Goal: Task Accomplishment & Management: Use online tool/utility

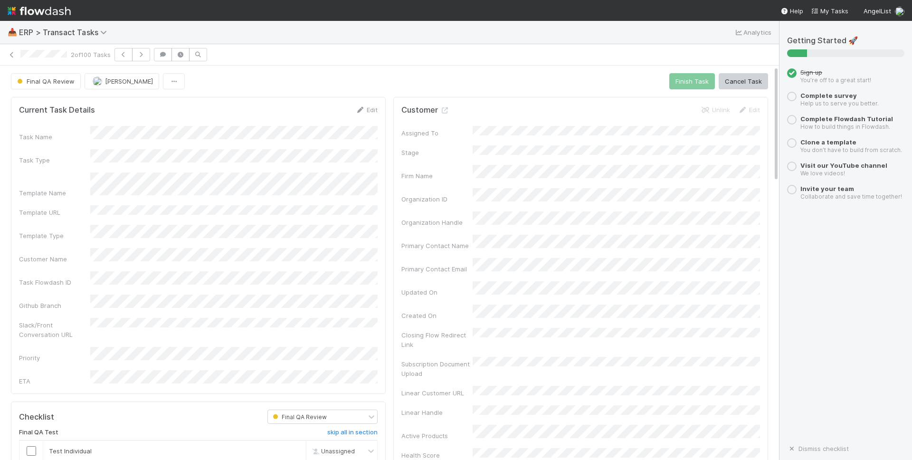
click at [395, 81] on div "Final QA Review Antone Ramos Finish Task Cancel Task" at bounding box center [389, 81] width 757 height 16
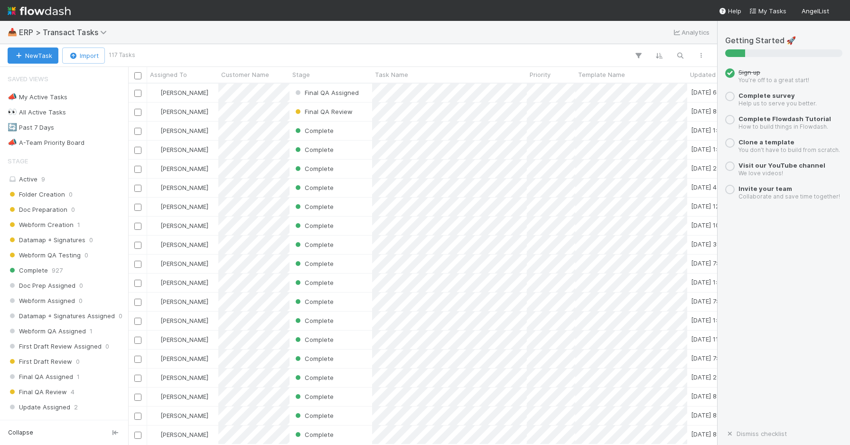
scroll to position [0, 0]
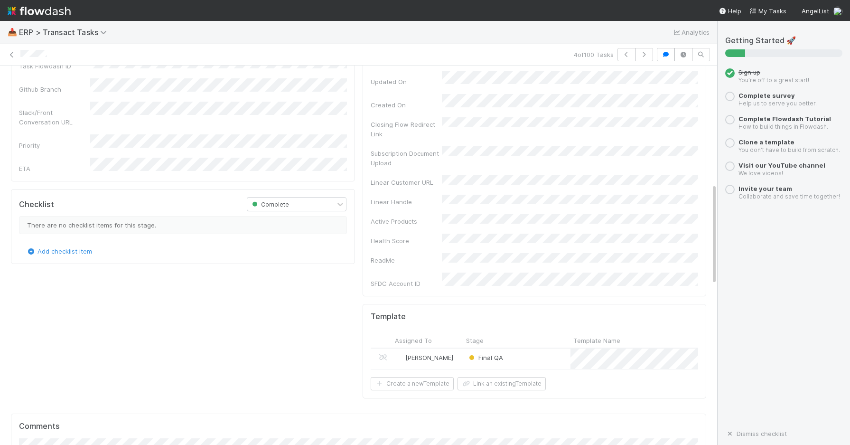
scroll to position [457, 0]
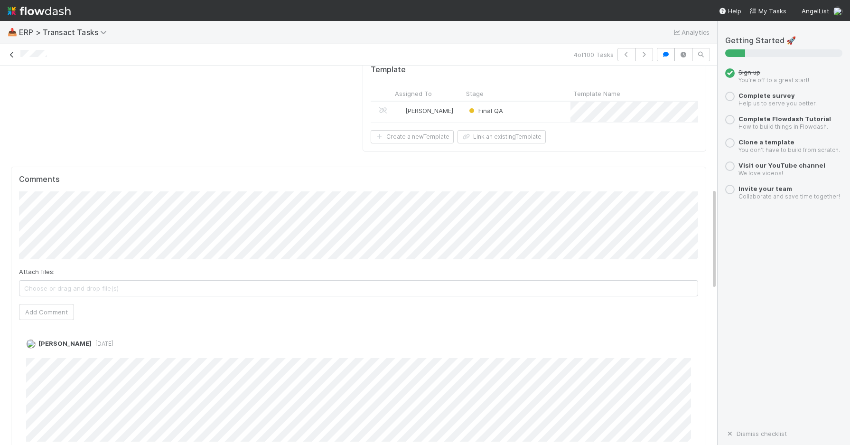
click at [10, 57] on icon at bounding box center [11, 55] width 9 height 6
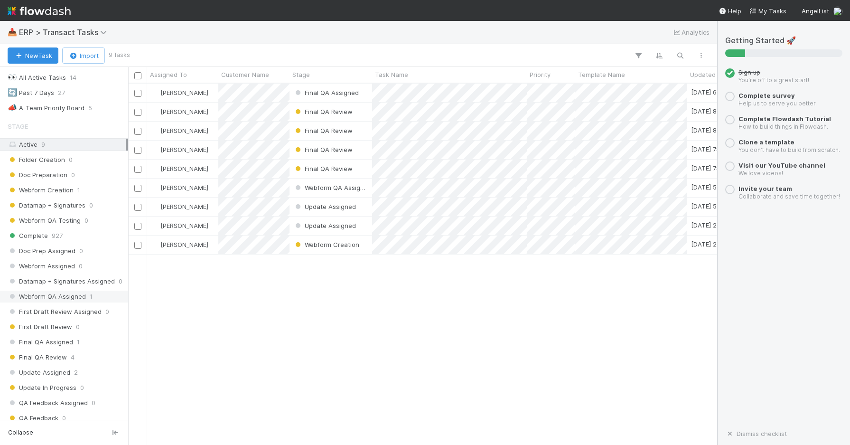
scroll to position [230, 0]
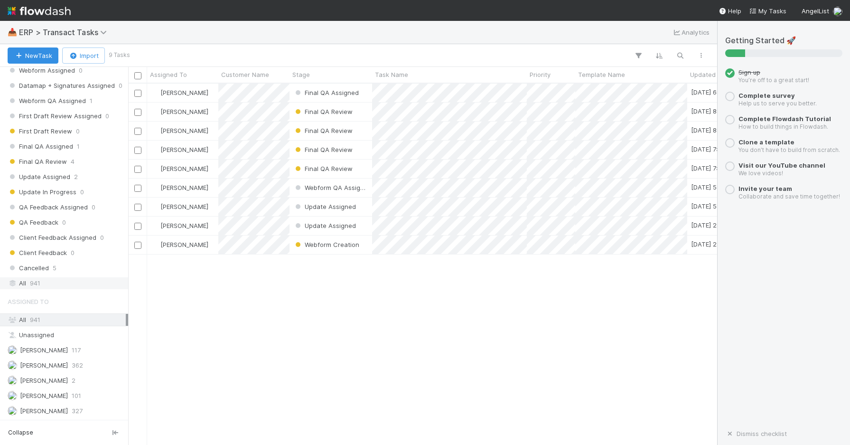
click at [59, 282] on div "All 941" at bounding box center [67, 283] width 118 height 12
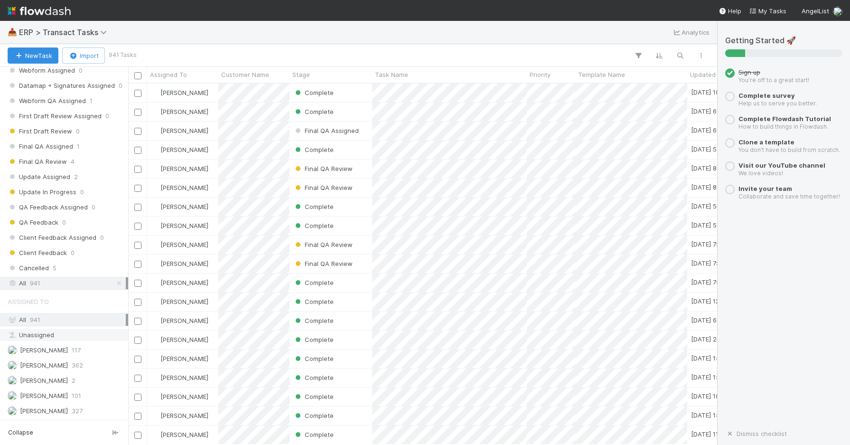
scroll to position [361, 589]
click at [76, 351] on div "[PERSON_NAME] 117" at bounding box center [67, 350] width 118 height 12
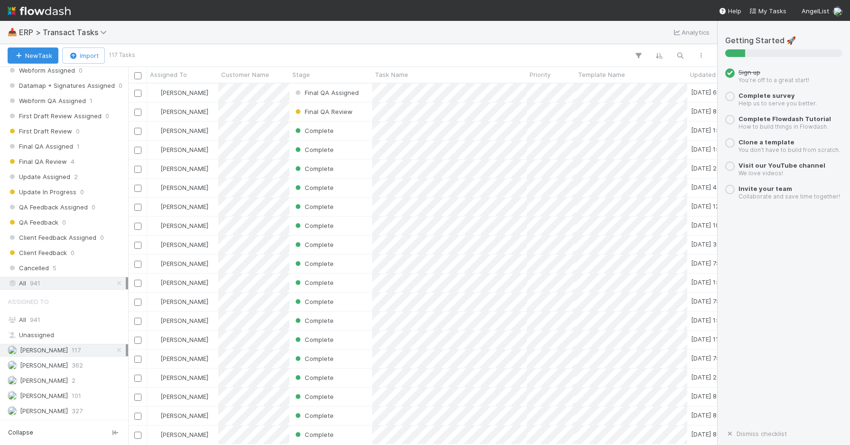
scroll to position [361, 589]
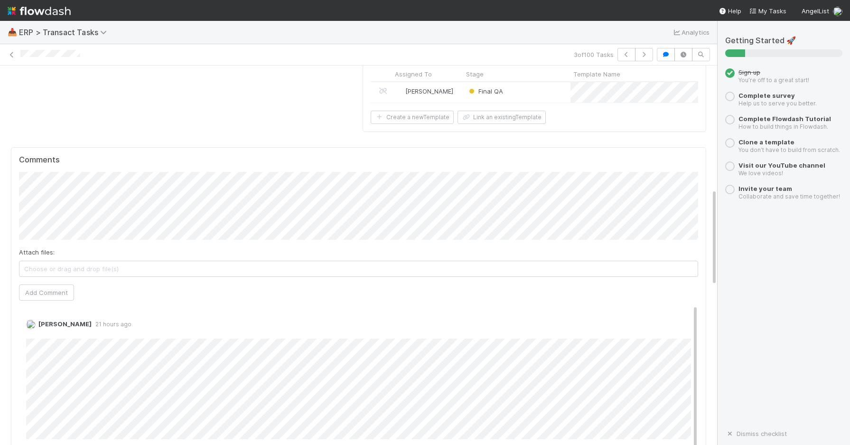
scroll to position [627, 0]
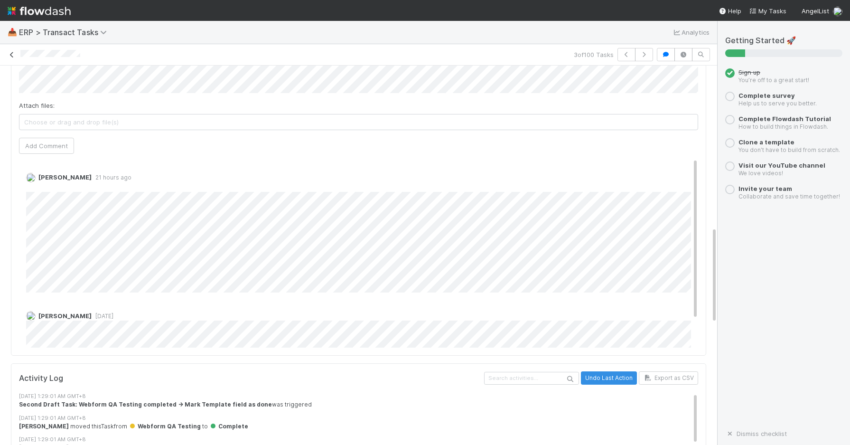
click at [11, 57] on icon at bounding box center [11, 55] width 9 height 6
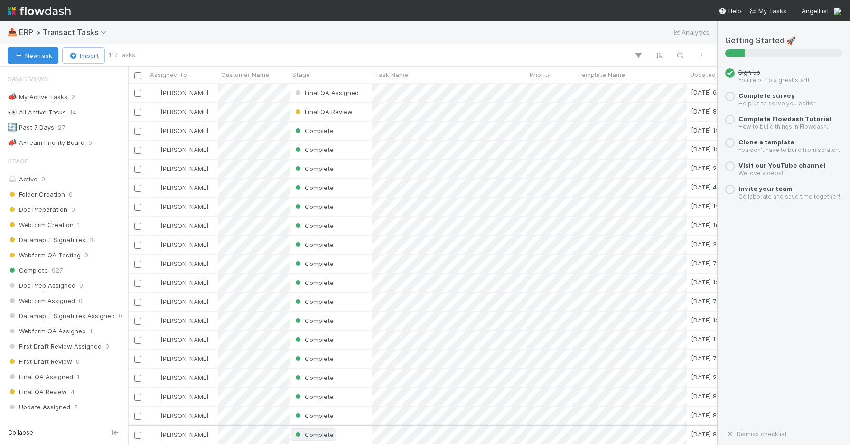
scroll to position [230, 0]
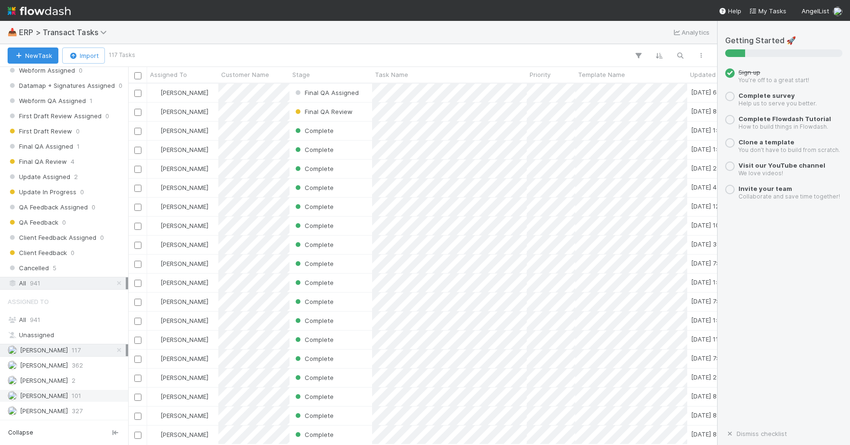
click at [50, 392] on span "[PERSON_NAME]" at bounding box center [44, 396] width 48 height 8
click at [75, 349] on div "[PERSON_NAME] 117" at bounding box center [67, 350] width 118 height 12
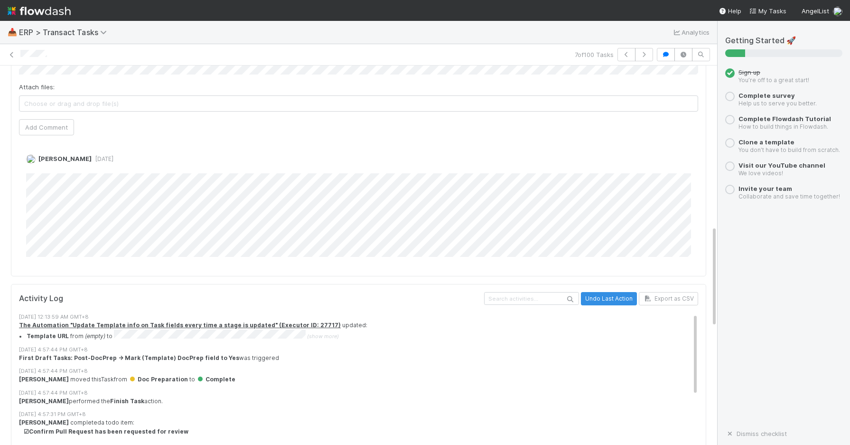
scroll to position [596, 0]
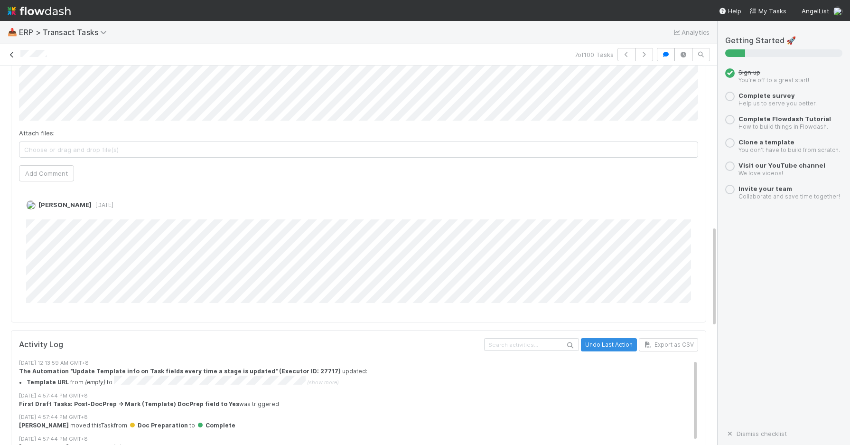
click at [12, 55] on icon at bounding box center [11, 55] width 9 height 6
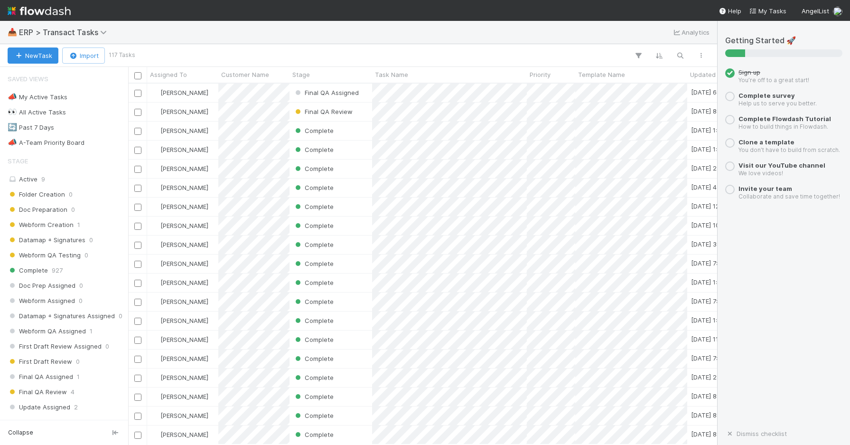
scroll to position [361, 589]
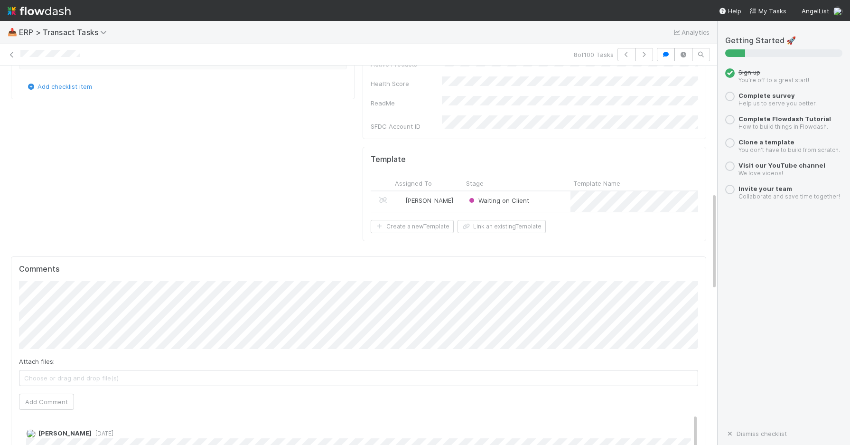
scroll to position [494, 0]
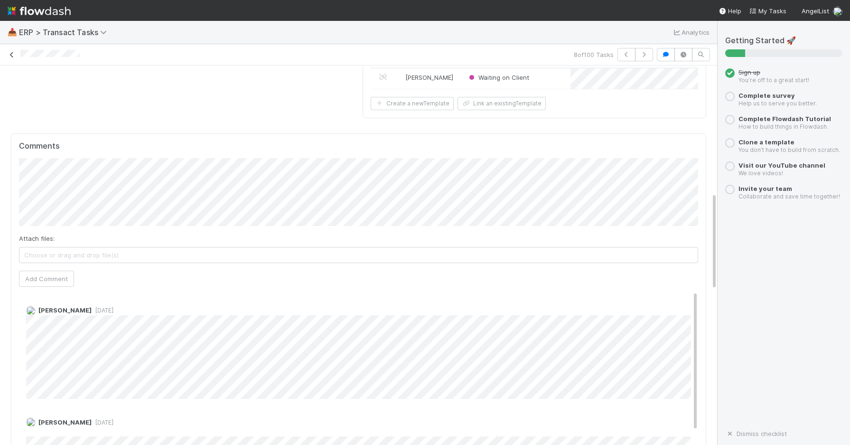
click at [15, 57] on icon at bounding box center [11, 55] width 9 height 6
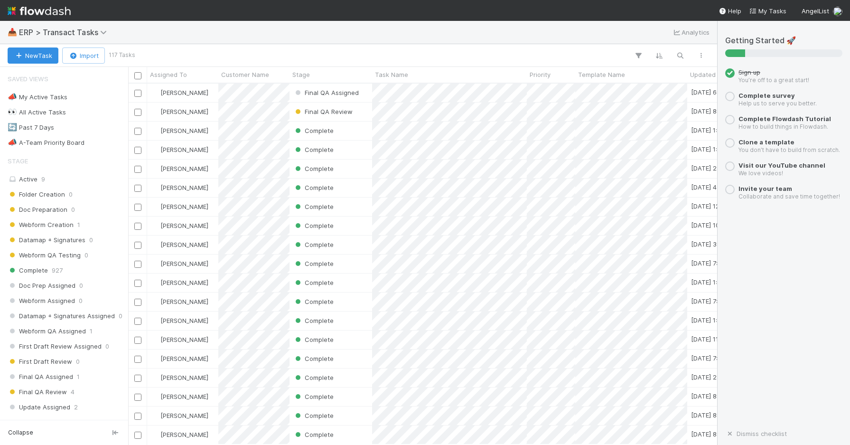
scroll to position [361, 589]
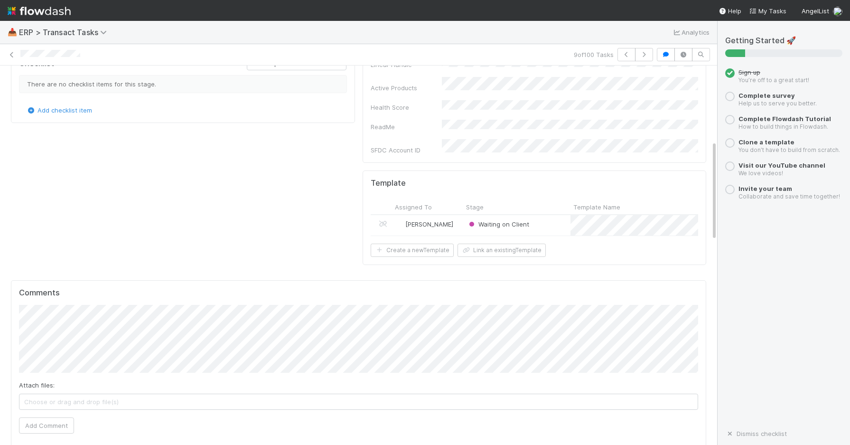
scroll to position [572, 0]
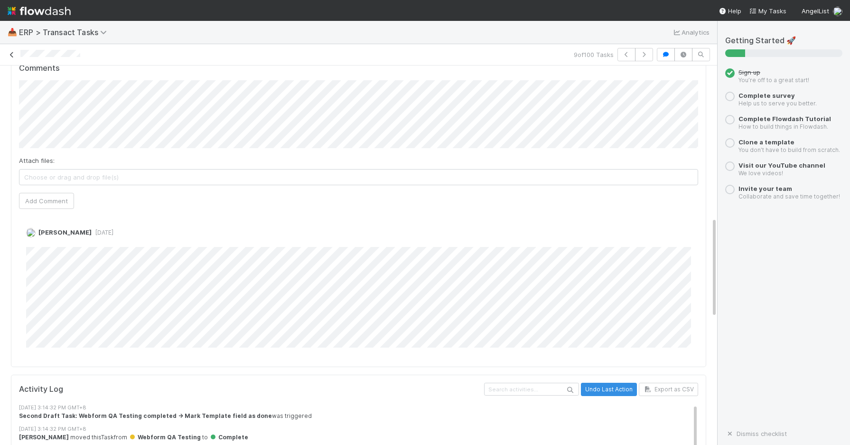
click at [13, 57] on icon at bounding box center [11, 55] width 9 height 6
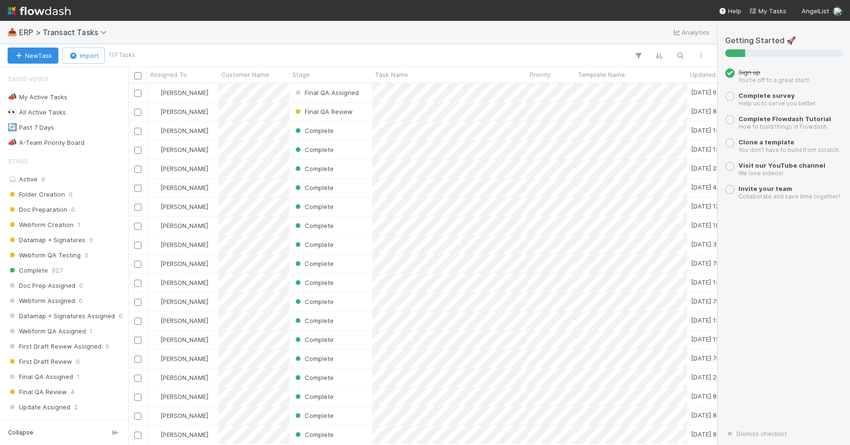
scroll to position [361, 589]
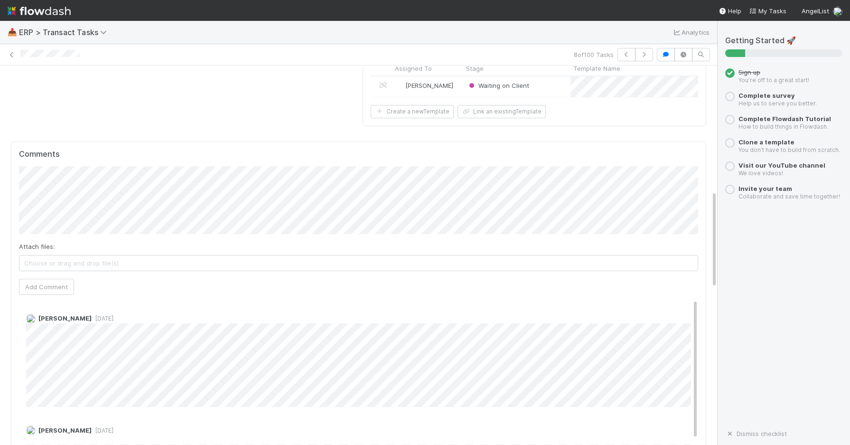
scroll to position [487, 0]
click at [12, 56] on icon at bounding box center [11, 55] width 9 height 6
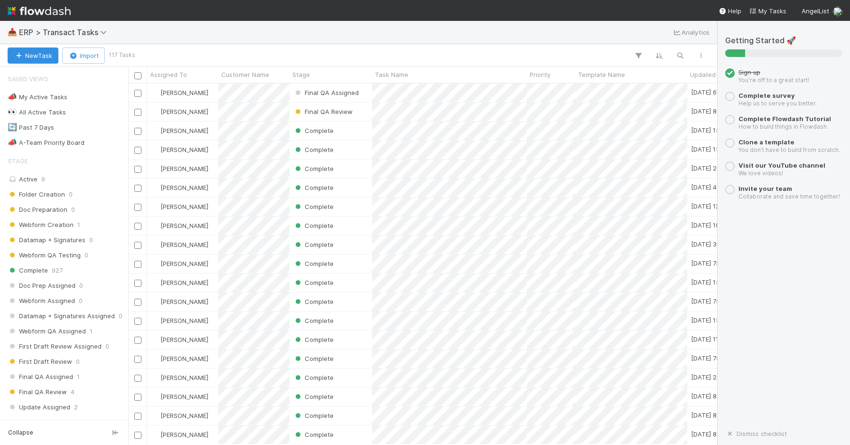
scroll to position [361, 589]
